Goal: Transaction & Acquisition: Purchase product/service

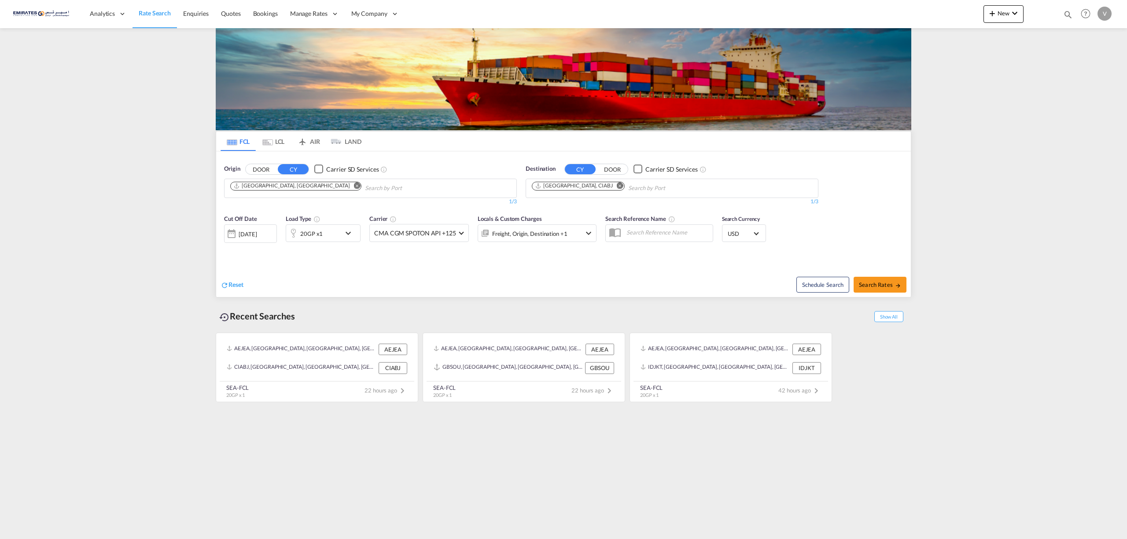
click at [611, 189] on button "Remove" at bounding box center [617, 186] width 13 height 9
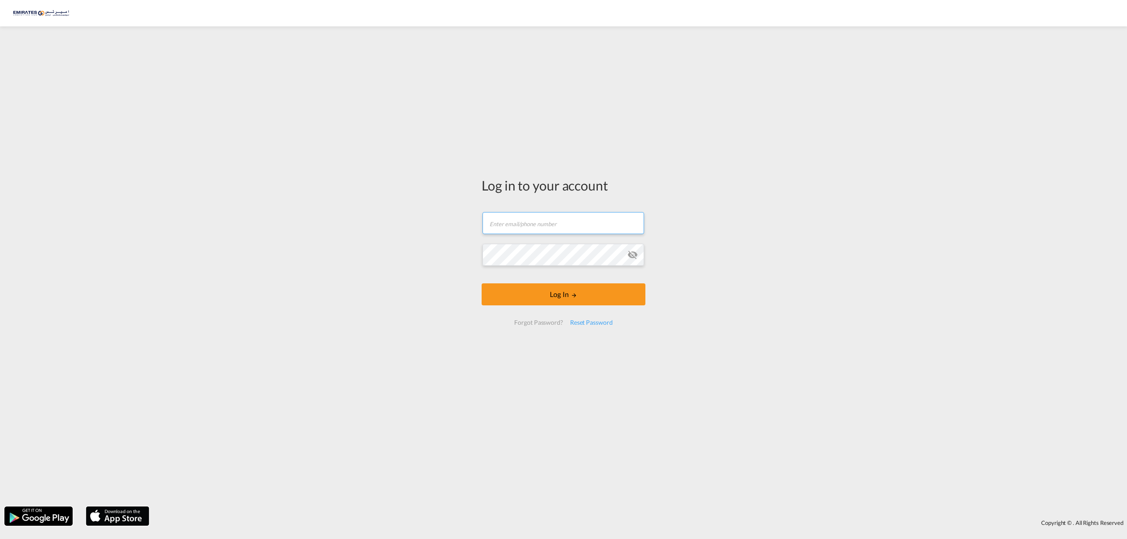
type input "[EMAIL_ADDRESS][DOMAIN_NAME]"
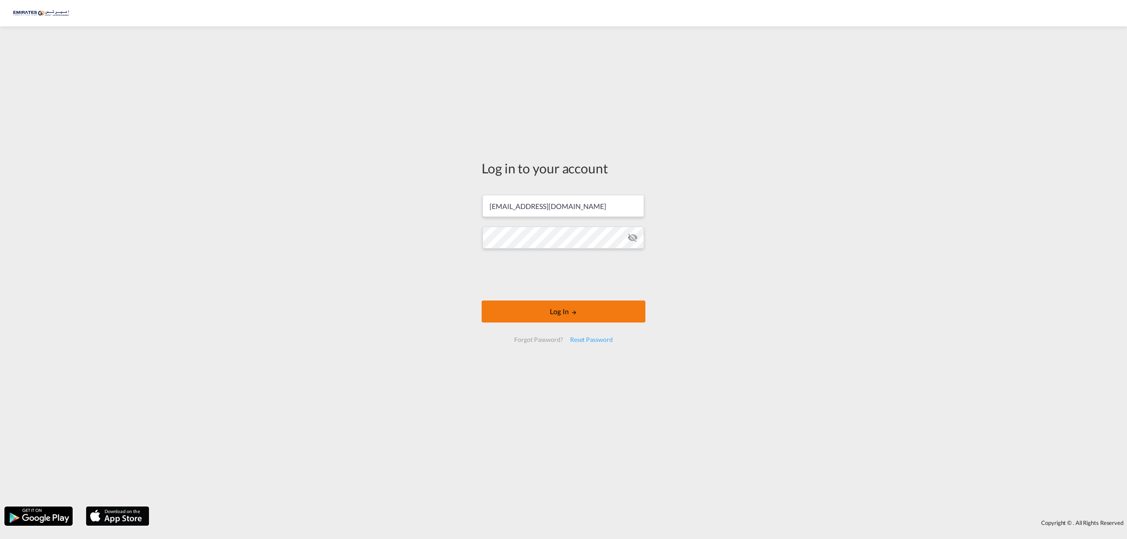
click at [557, 312] on button "Log In" at bounding box center [564, 312] width 164 height 22
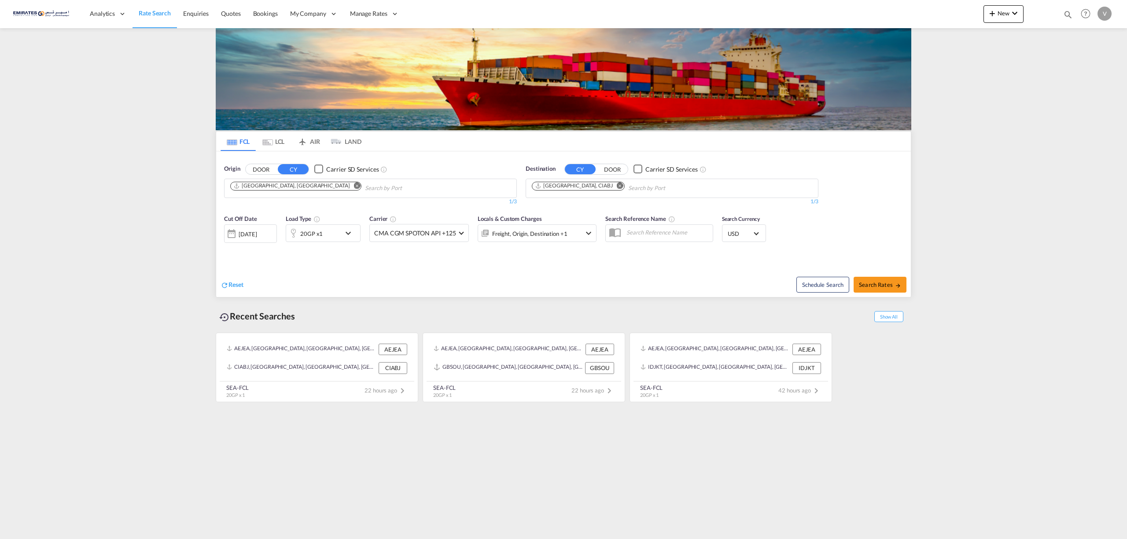
click at [617, 185] on md-icon "Remove" at bounding box center [620, 185] width 7 height 7
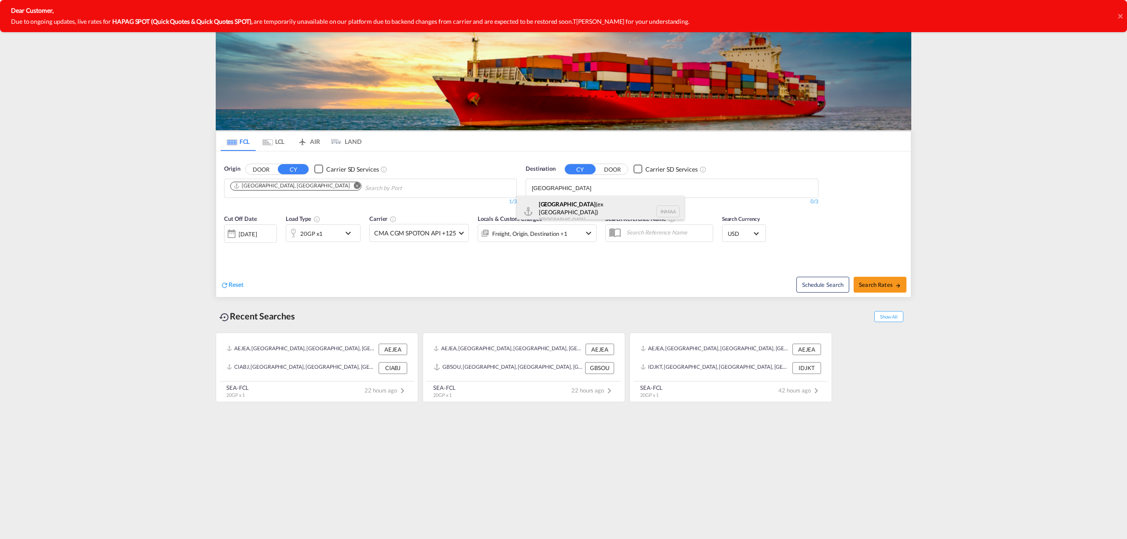
type input "[GEOGRAPHIC_DATA]"
click at [574, 207] on div "[GEOGRAPHIC_DATA] (ex [GEOGRAPHIC_DATA]) [GEOGRAPHIC_DATA] [GEOGRAPHIC_DATA]" at bounding box center [600, 212] width 167 height 32
click at [879, 287] on span "Search Rates" at bounding box center [880, 284] width 42 height 7
type input "AEJEA to INMAA / [DATE]"
